Goal: Task Accomplishment & Management: Use online tool/utility

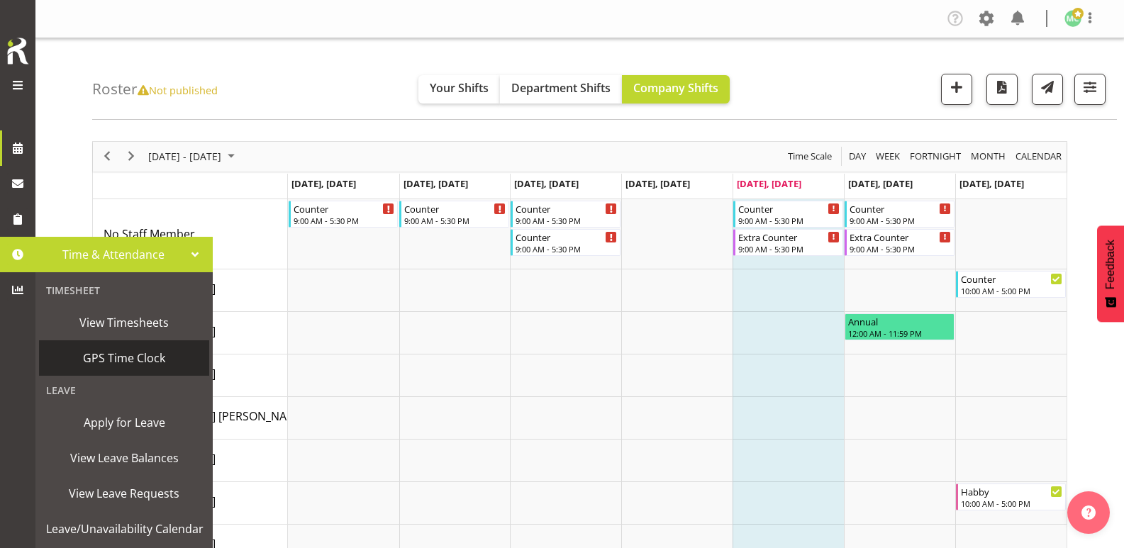
click at [94, 362] on span "GPS Time Clock" at bounding box center [124, 358] width 156 height 21
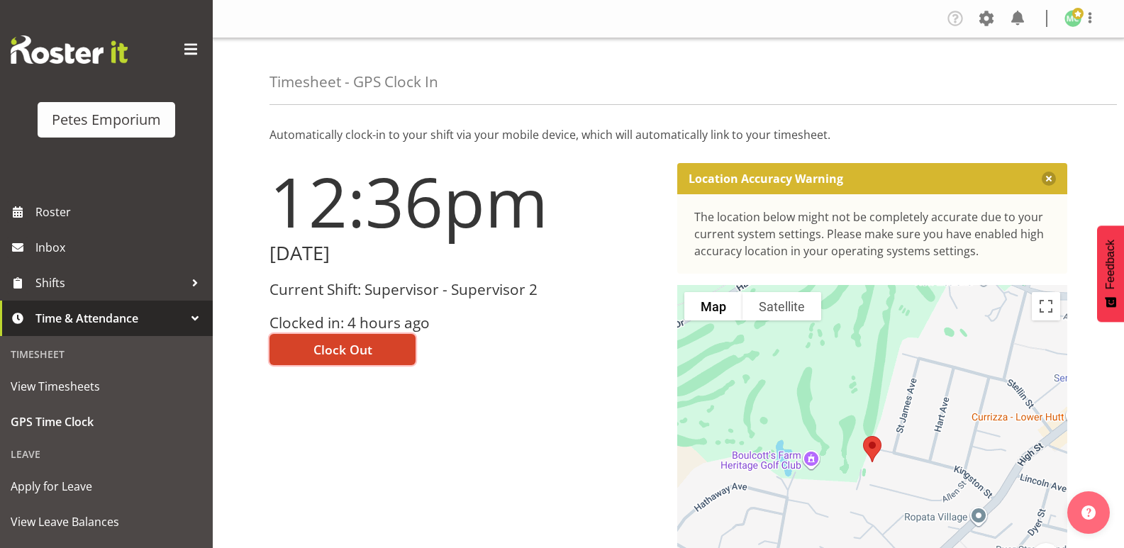
click at [381, 362] on button "Clock Out" at bounding box center [342, 349] width 146 height 31
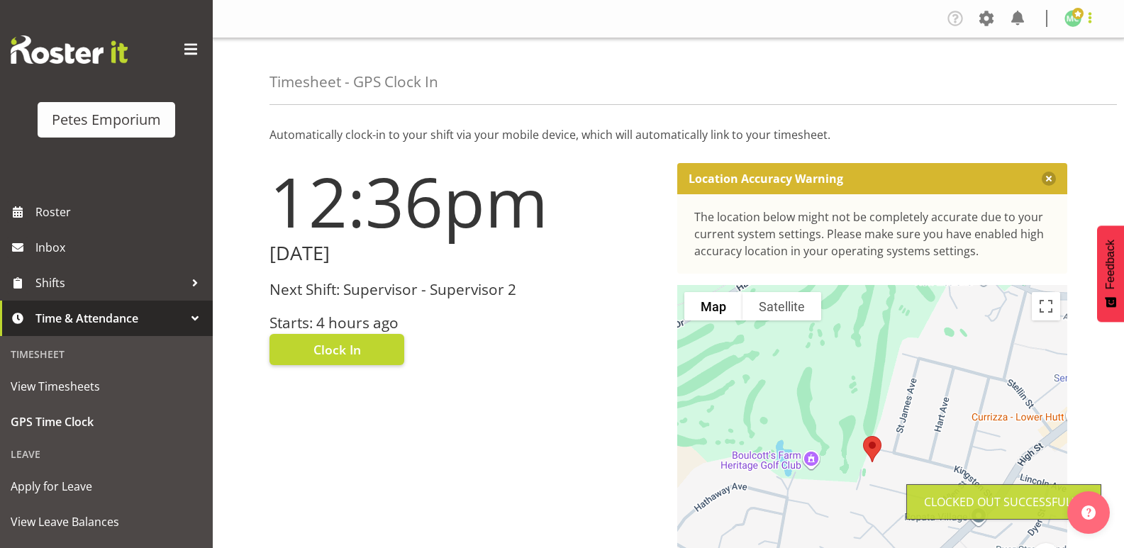
click at [1090, 18] on span at bounding box center [1090, 17] width 17 height 17
click at [1047, 80] on link "Log Out" at bounding box center [1030, 75] width 136 height 26
